Goal: Task Accomplishment & Management: Manage account settings

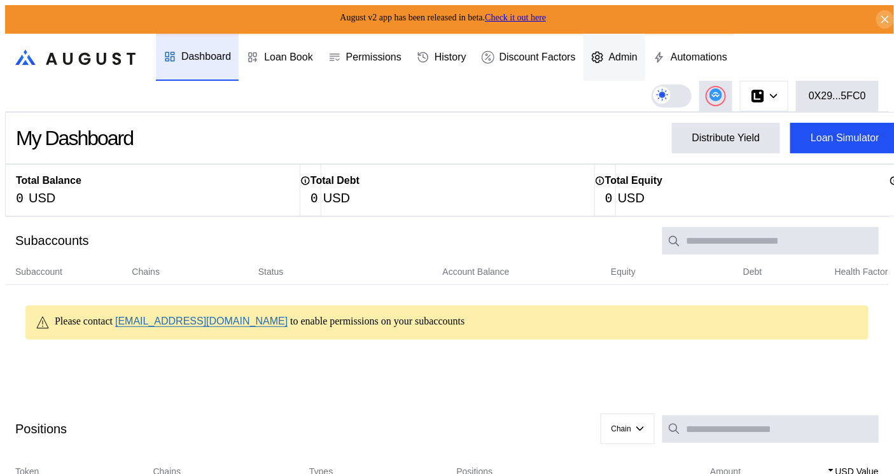
click at [609, 51] on div at bounding box center [600, 57] width 18 height 13
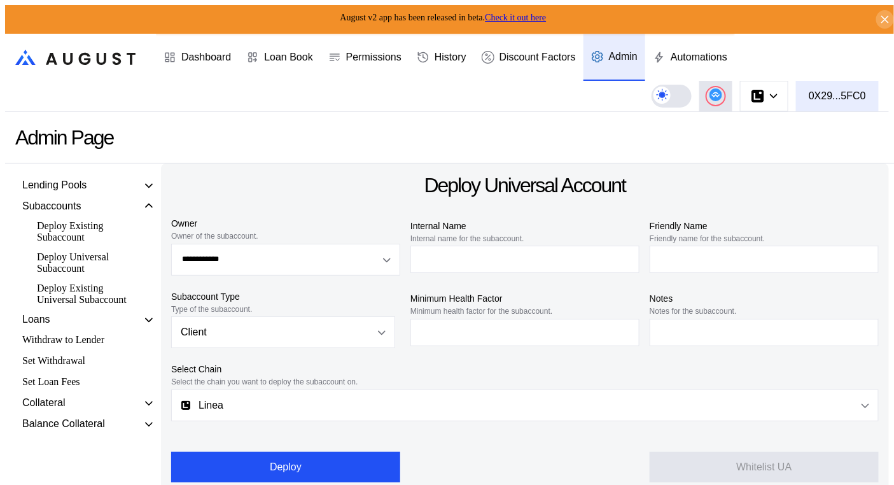
click at [860, 92] on div "0X29...5FC0" at bounding box center [837, 95] width 57 height 11
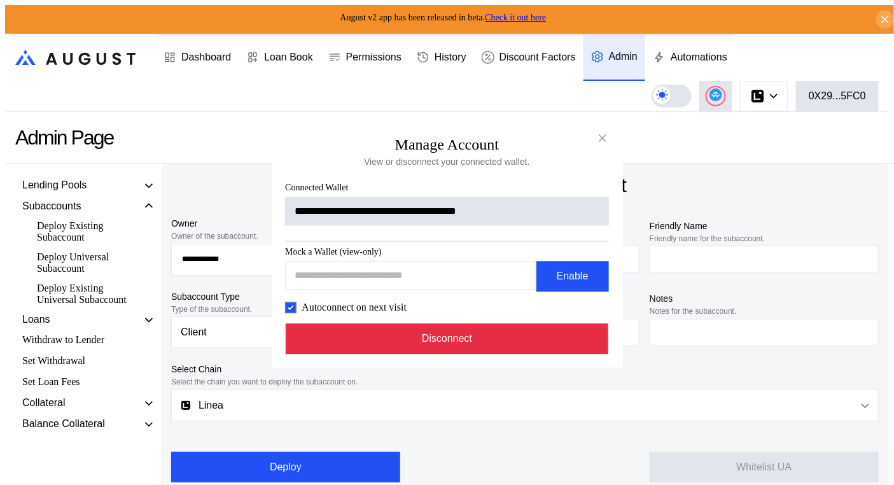
click at [476, 350] on button "Disconnect" at bounding box center [447, 339] width 323 height 31
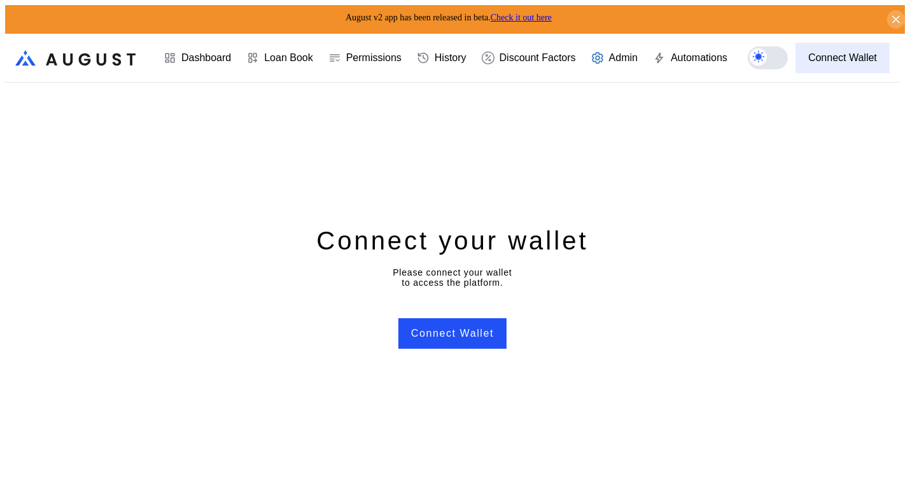
click at [847, 43] on button "Connect Wallet" at bounding box center [843, 58] width 94 height 31
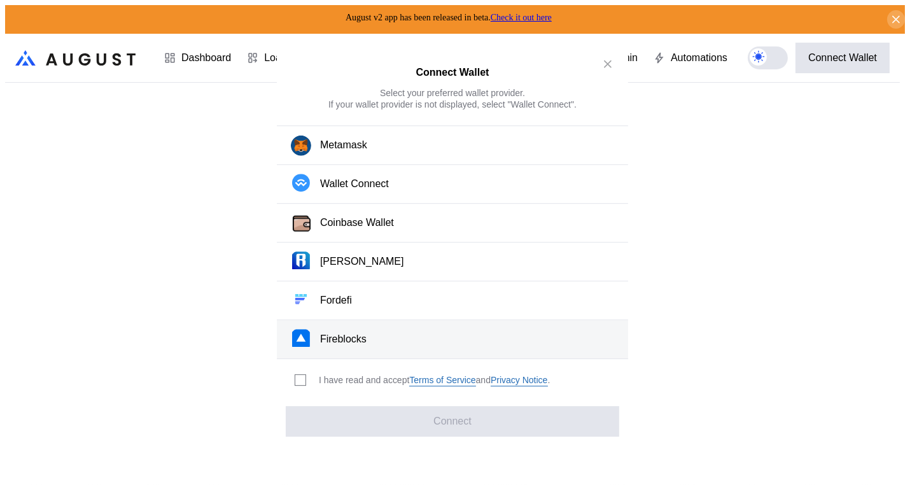
click at [367, 334] on button "Fireblocks" at bounding box center [452, 339] width 351 height 39
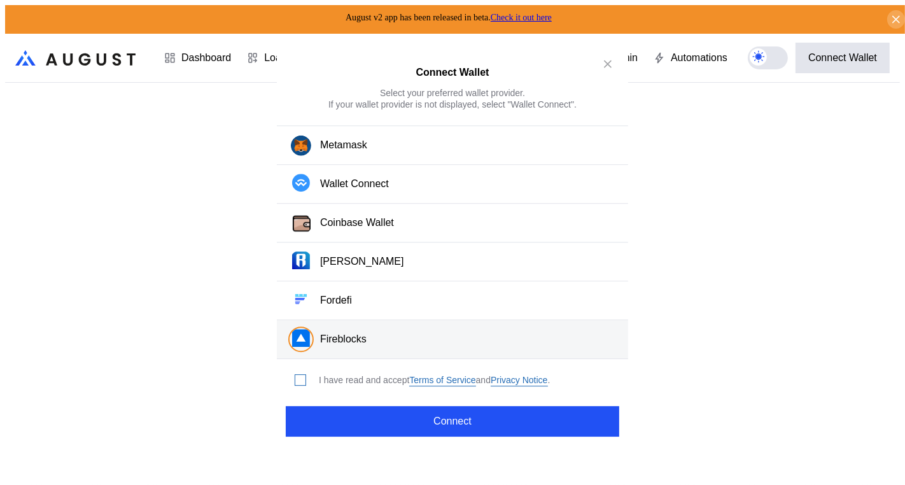
click at [296, 375] on span "modal" at bounding box center [300, 380] width 10 height 10
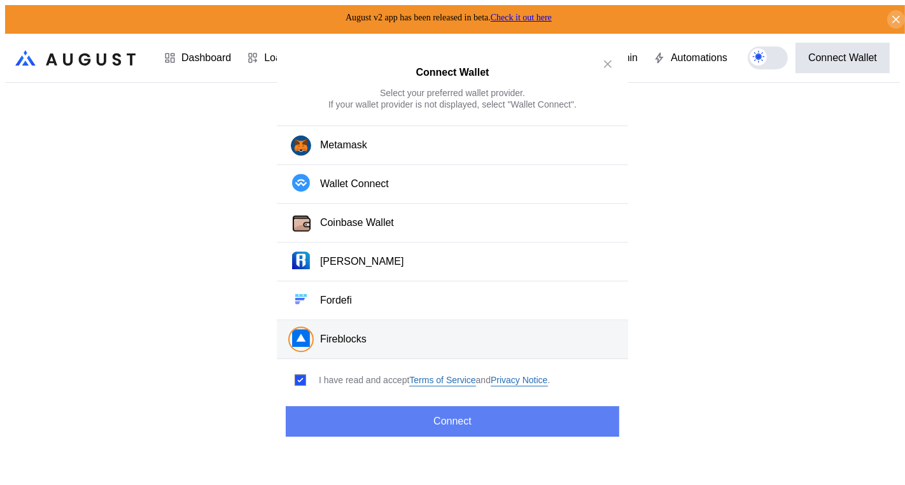
click at [370, 411] on button "Connect" at bounding box center [453, 421] width 334 height 31
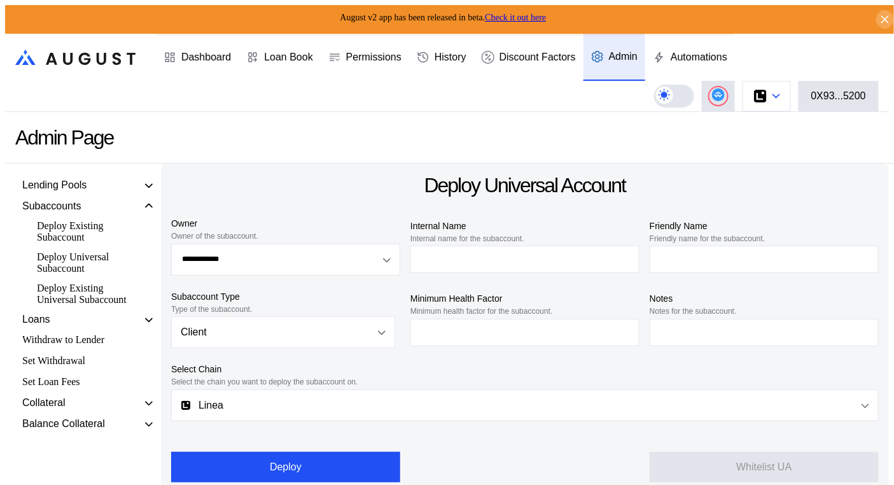
click at [788, 88] on button at bounding box center [767, 96] width 48 height 31
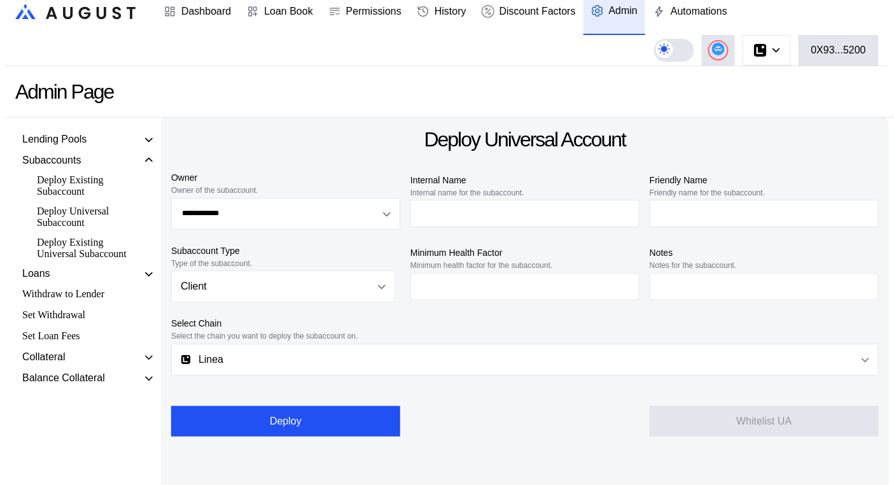
scroll to position [80, 0]
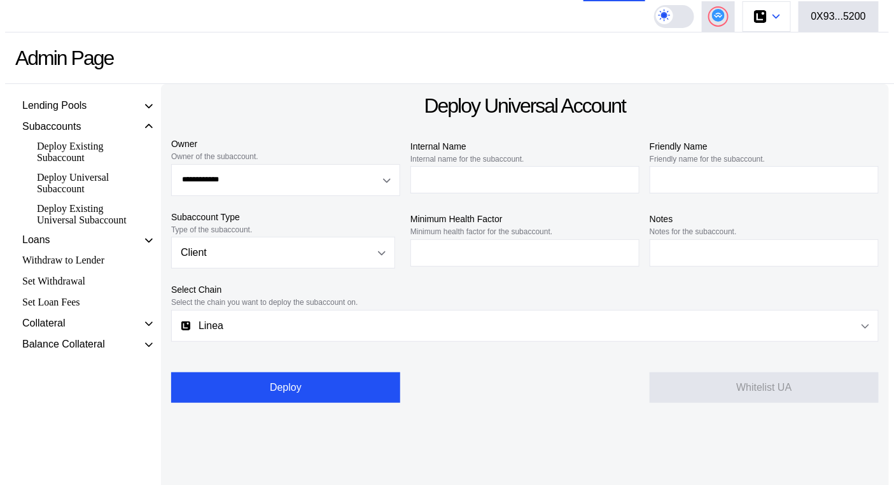
click at [780, 14] on div at bounding box center [777, 16] width 8 height 9
click at [776, 22] on button at bounding box center [767, 16] width 48 height 31
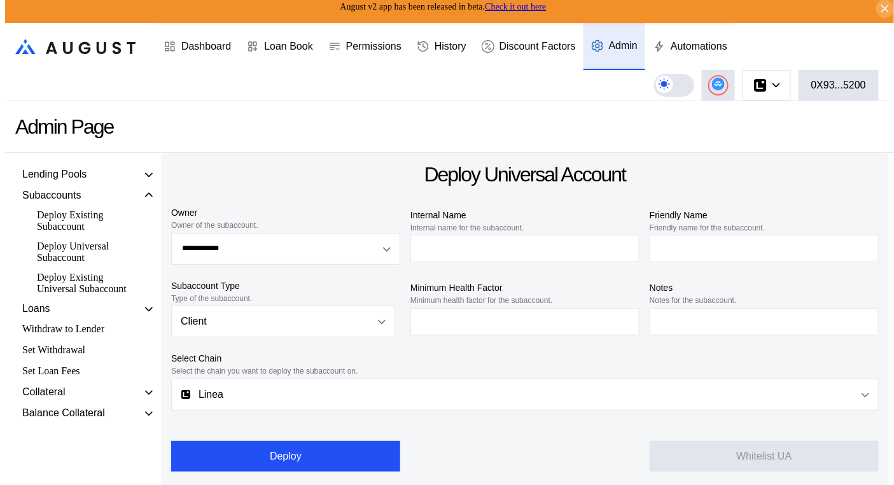
scroll to position [0, 0]
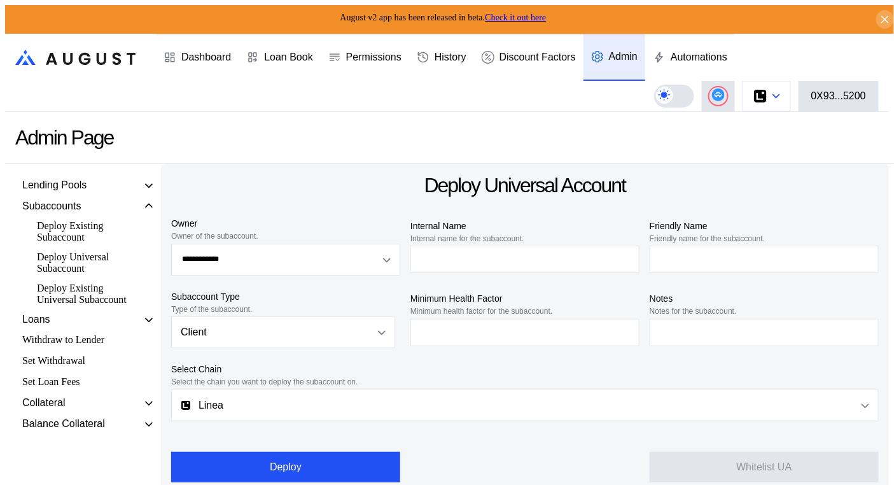
click at [780, 94] on icon at bounding box center [777, 96] width 8 height 5
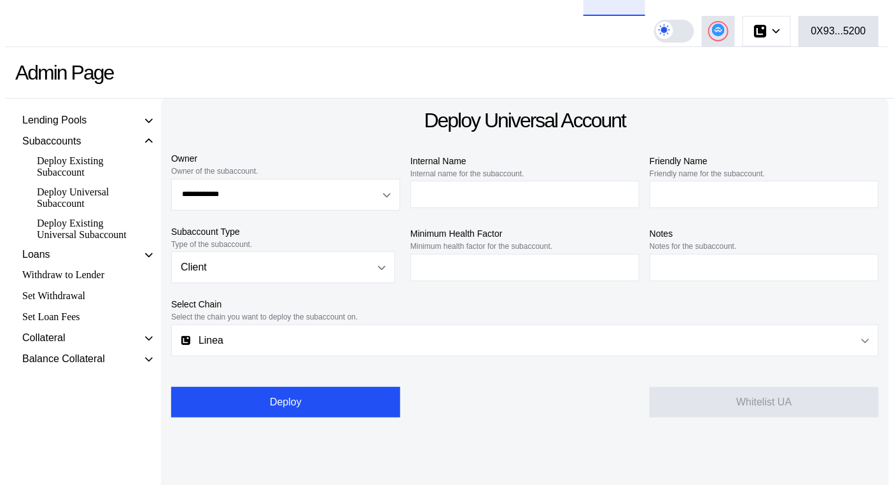
scroll to position [80, 0]
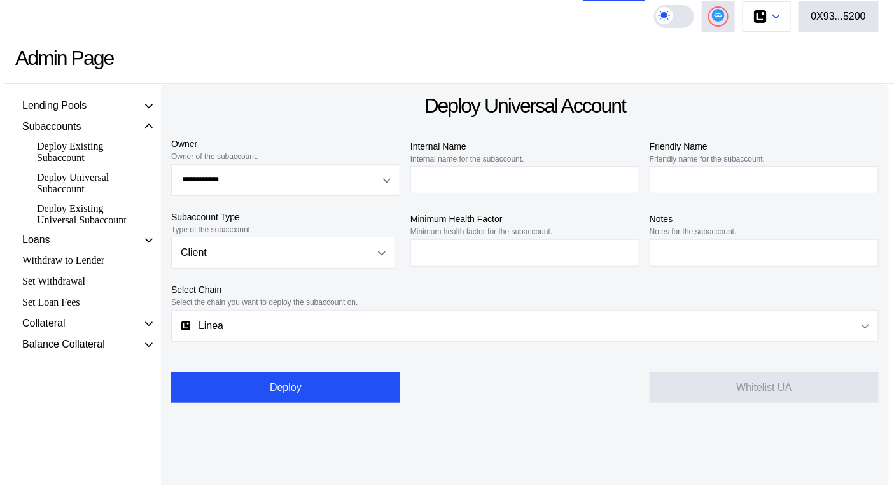
click at [777, 14] on icon at bounding box center [777, 16] width 8 height 5
click at [772, 15] on button at bounding box center [767, 16] width 48 height 31
click at [787, 16] on button at bounding box center [767, 16] width 48 height 31
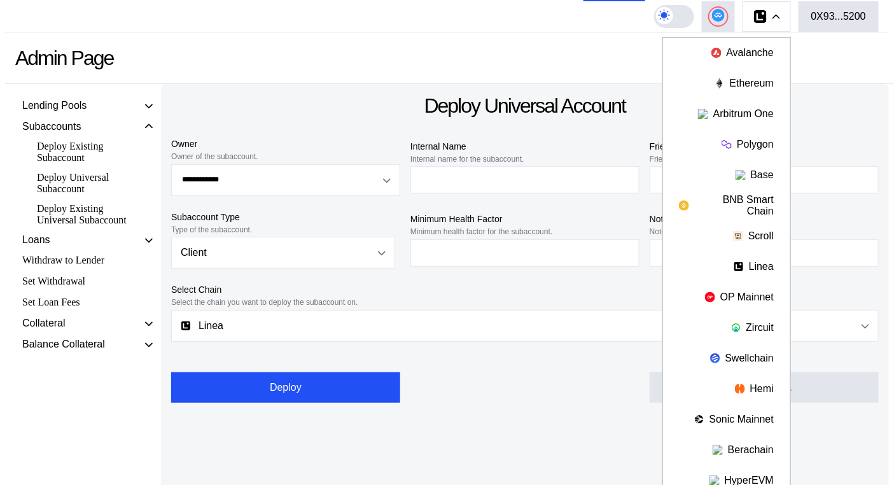
click at [864, 59] on div "Admin Page" at bounding box center [457, 58] width 904 height 52
